Goal: Find specific page/section: Find specific page/section

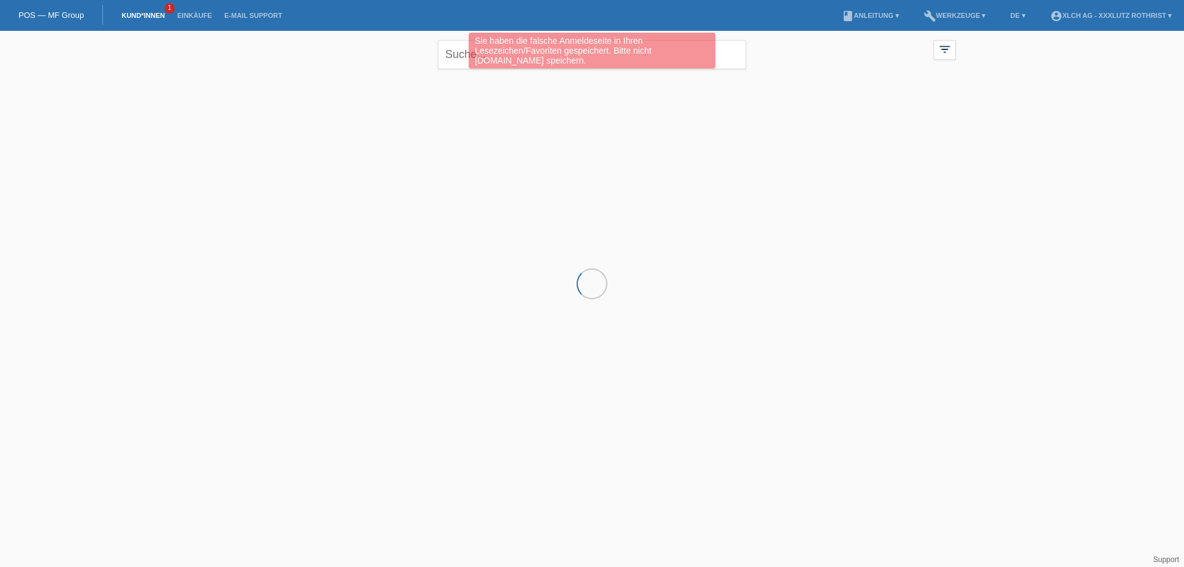
click at [445, 50] on div "Sie haben die falsche Anmeldeseite in Ihren Lesezeichen/Favoriten gespeichert. …" at bounding box center [592, 52] width 710 height 39
click at [460, 50] on div "Sie haben die falsche Anmeldeseite in Ihren Lesezeichen/Favoriten gespeichert. …" at bounding box center [592, 52] width 710 height 39
click at [462, 54] on div "Sie haben die falsche Anmeldeseite in Ihren Lesezeichen/Favoriten gespeichert. …" at bounding box center [592, 52] width 710 height 39
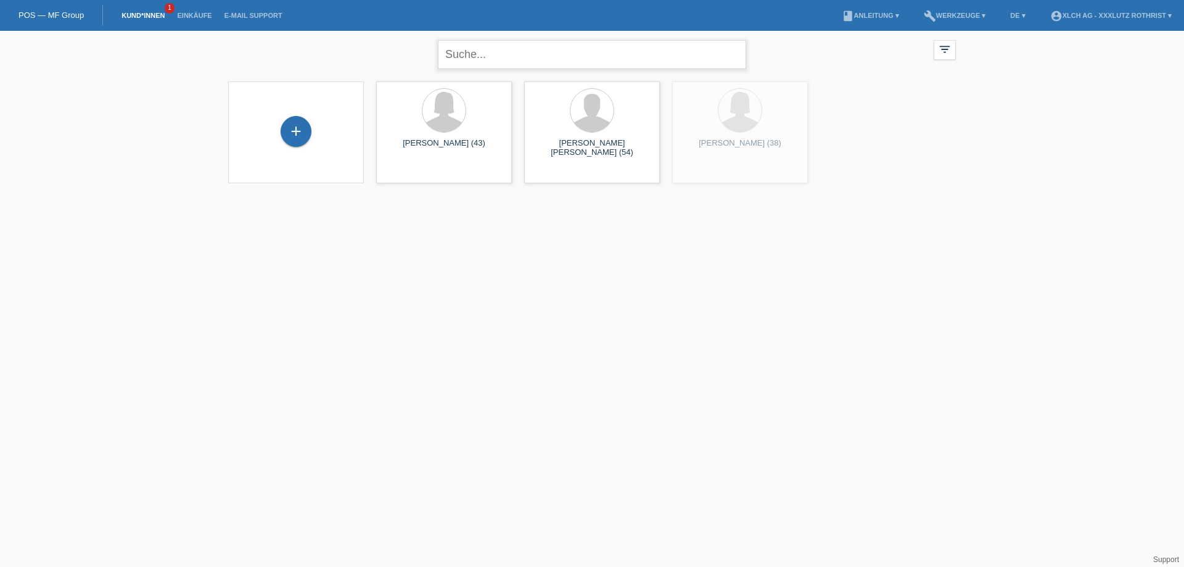
click at [456, 54] on input "text" at bounding box center [592, 54] width 308 height 29
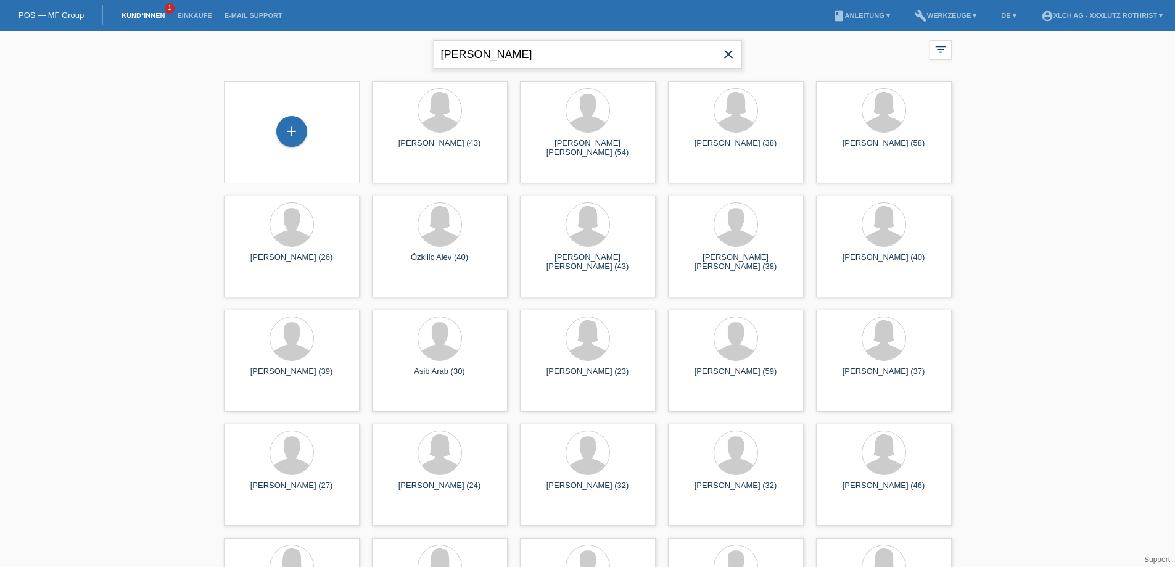
type input "[PERSON_NAME]"
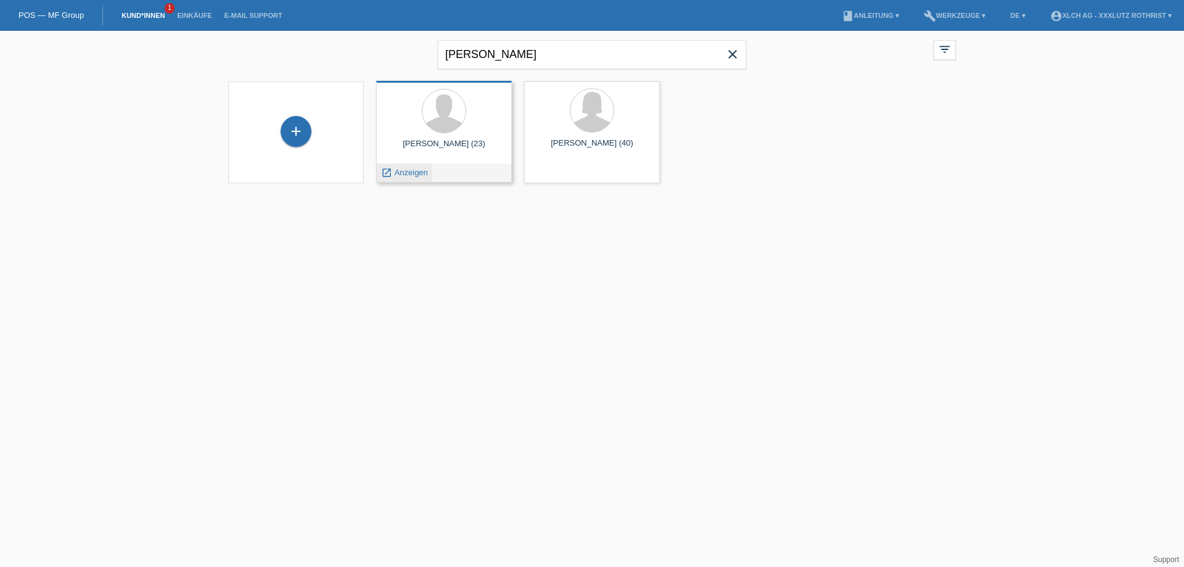
click at [398, 169] on span "Anzeigen" at bounding box center [411, 172] width 33 height 9
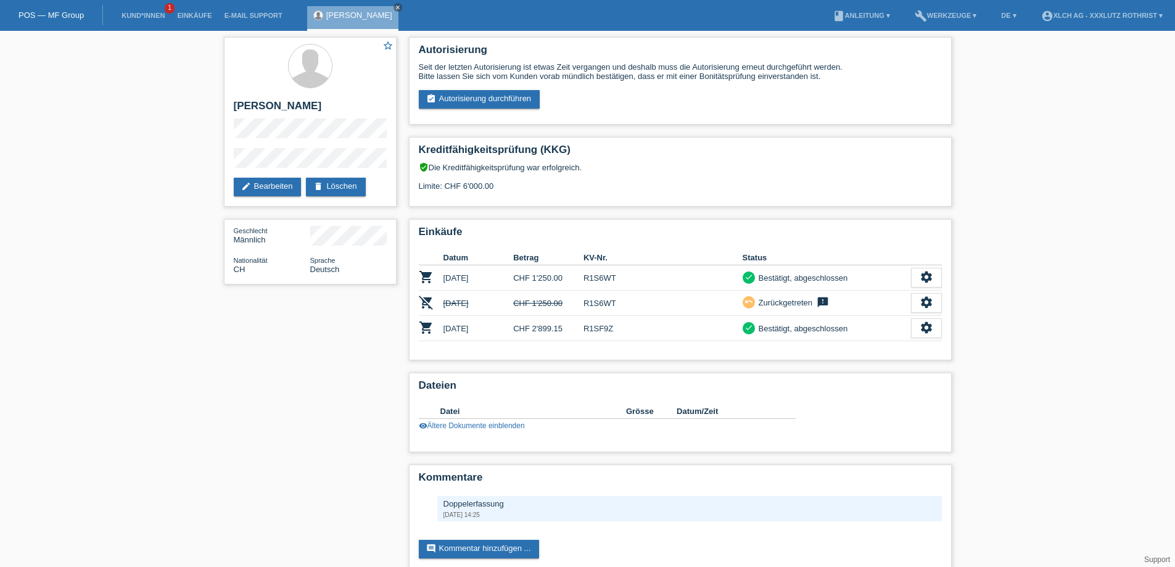
click at [105, 192] on div "star_border Ivan Bosnic edit Bearbeiten delete Löschen Geschlecht Männlich Nati…" at bounding box center [587, 309] width 1175 height 556
click at [105, 189] on div "star_border Ivan Bosnic edit Bearbeiten delete Löschen Geschlecht Männlich Nati…" at bounding box center [587, 309] width 1175 height 556
click at [106, 189] on div "star_border Ivan Bosnic edit Bearbeiten delete Löschen Geschlecht Männlich Nati…" at bounding box center [587, 309] width 1175 height 556
